Goal: Transaction & Acquisition: Purchase product/service

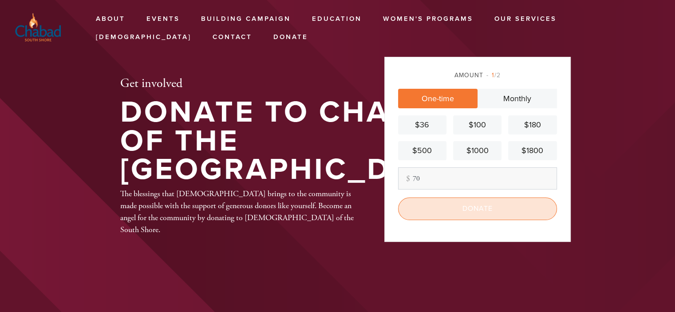
type input "70"
click at [485, 209] on input "Donate" at bounding box center [477, 208] width 159 height 22
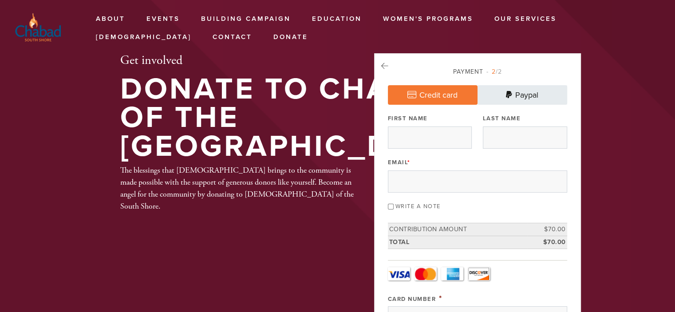
click at [522, 94] on link "Paypal" at bounding box center [522, 95] width 90 height 20
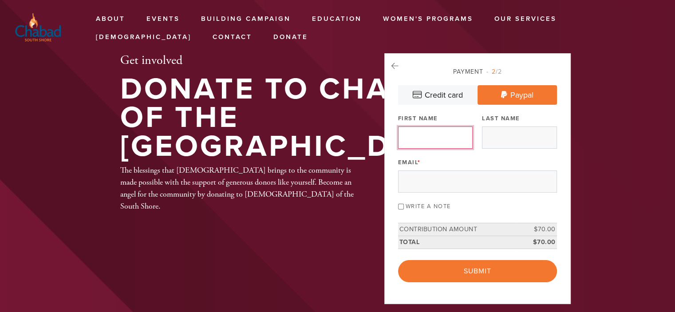
click at [425, 133] on input "First Name" at bounding box center [435, 137] width 75 height 22
type input "[PERSON_NAME]"
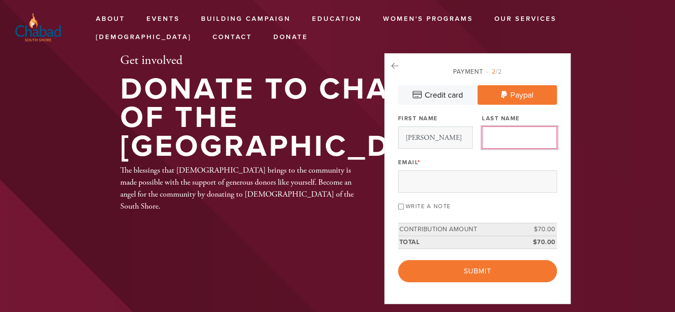
click at [497, 136] on input "Last Name" at bounding box center [519, 137] width 75 height 22
type input "Kushnirsky"
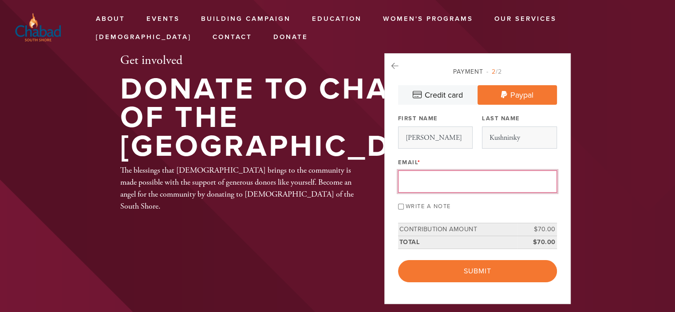
click at [441, 185] on input "Email *" at bounding box center [477, 181] width 159 height 22
type input "[EMAIL_ADDRESS][DOMAIN_NAME]"
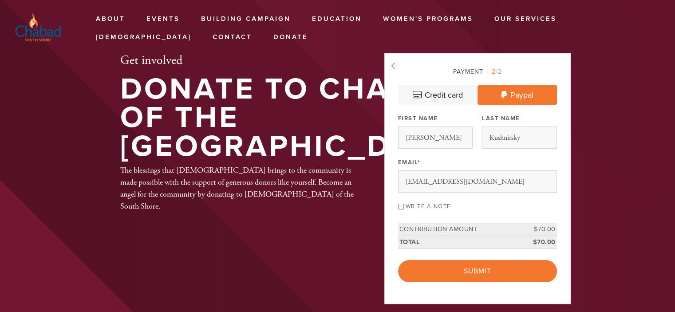
click at [401, 204] on input "Write a note" at bounding box center [401, 207] width 6 height 6
checkbox input "true"
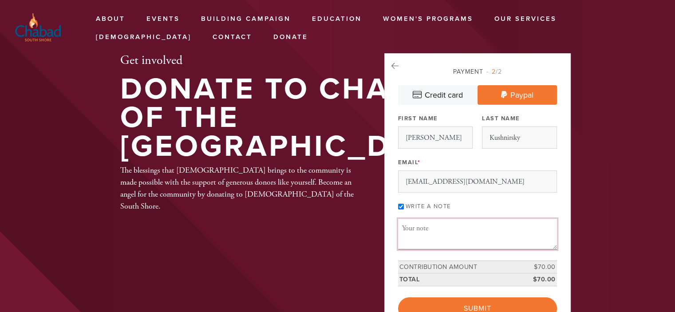
click at [419, 226] on textarea "Message or dedication" at bounding box center [477, 234] width 159 height 30
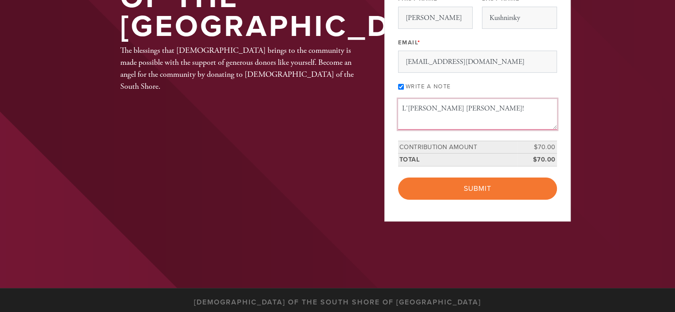
scroll to position [121, 0]
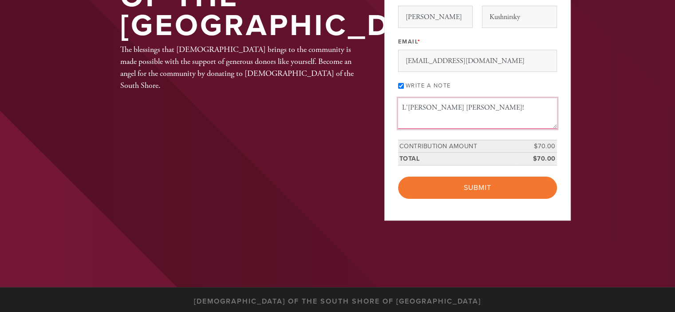
drag, startPoint x: 412, startPoint y: 108, endPoint x: 543, endPoint y: 108, distance: 131.3
click at [543, 108] on textarea "L'[PERSON_NAME] [PERSON_NAME]!" at bounding box center [477, 113] width 159 height 30
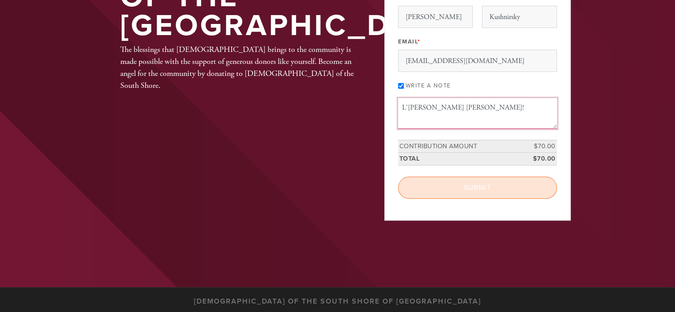
type textarea "L'[PERSON_NAME] [PERSON_NAME]!"
click at [481, 185] on input "Submit" at bounding box center [477, 188] width 159 height 22
